Goal: Task Accomplishment & Management: Use online tool/utility

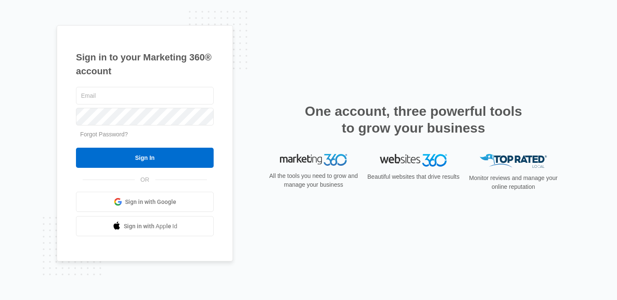
type input "[PERSON_NAME][EMAIL_ADDRESS][PERSON_NAME][DOMAIN_NAME]"
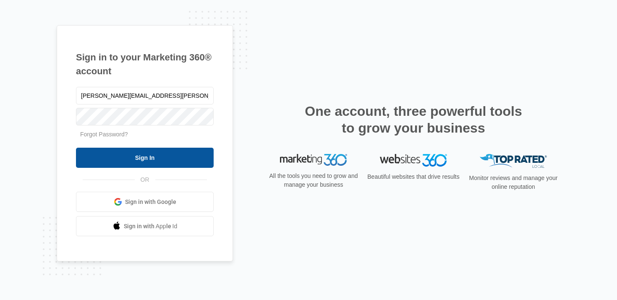
click at [139, 161] on input "Sign In" at bounding box center [145, 158] width 138 height 20
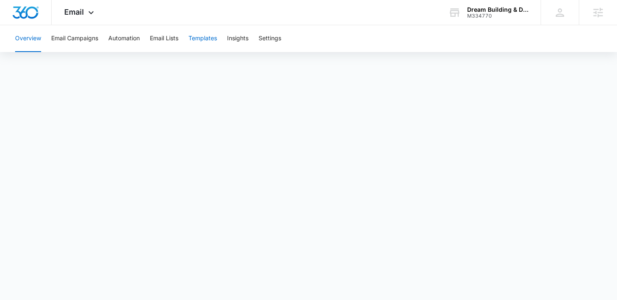
click at [207, 41] on button "Templates" at bounding box center [203, 38] width 29 height 27
click at [129, 41] on button "Automation" at bounding box center [123, 38] width 31 height 27
